Goal: Find specific page/section: Find specific page/section

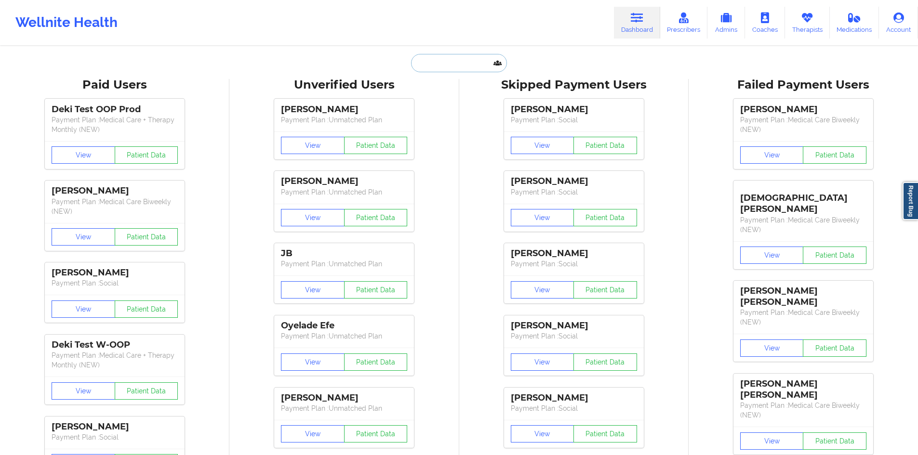
click at [420, 66] on input "text" at bounding box center [458, 63] width 95 height 18
paste input "[PERSON_NAME]"
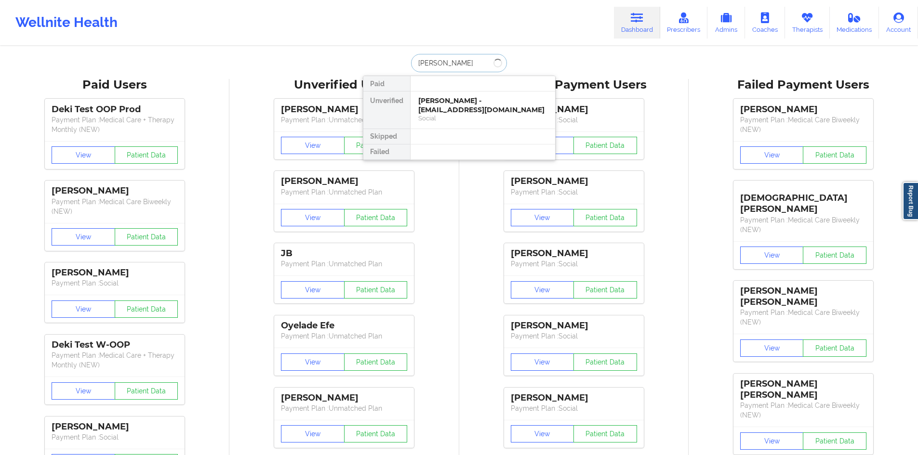
type input "[PERSON_NAME]"
click at [450, 102] on div "[PERSON_NAME] - [EMAIL_ADDRESS][DOMAIN_NAME]" at bounding box center [482, 105] width 129 height 18
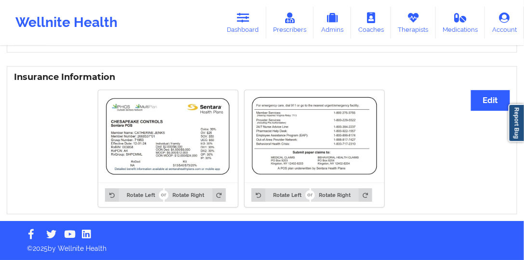
scroll to position [671, 0]
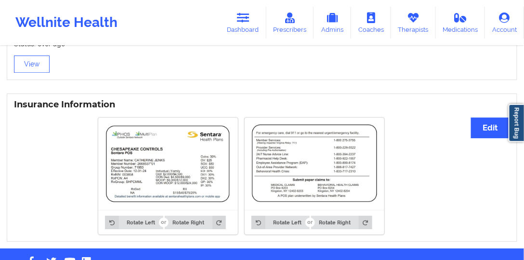
click at [321, 189] on img at bounding box center [315, 163] width 126 height 79
drag, startPoint x: 321, startPoint y: 189, endPoint x: 339, endPoint y: 191, distance: 18.5
click at [339, 191] on img at bounding box center [315, 163] width 126 height 79
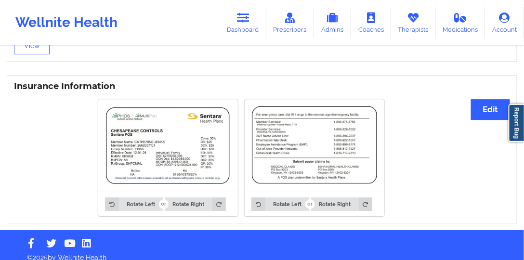
scroll to position [699, 0]
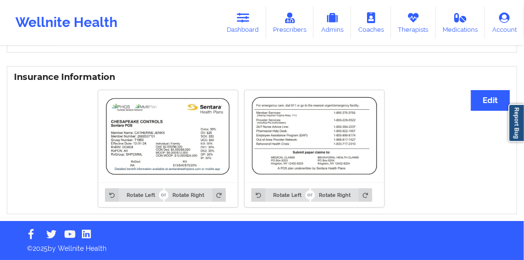
click at [228, 112] on img at bounding box center [168, 137] width 126 height 80
click at [280, 138] on img at bounding box center [315, 136] width 126 height 79
click at [334, 136] on img at bounding box center [315, 136] width 126 height 79
click at [128, 145] on img at bounding box center [168, 137] width 126 height 80
click at [185, 200] on button "Rotate Right" at bounding box center [195, 194] width 61 height 13
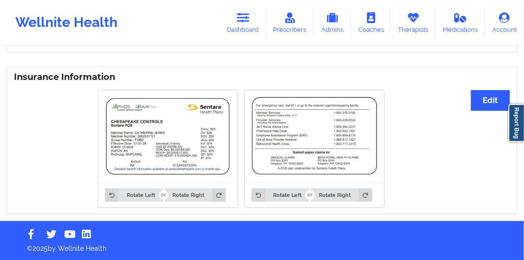
click at [167, 136] on img at bounding box center [168, 137] width 126 height 80
drag, startPoint x: 148, startPoint y: 118, endPoint x: 160, endPoint y: 120, distance: 12.4
click at [148, 118] on img at bounding box center [168, 137] width 126 height 80
